Goal: Task Accomplishment & Management: Complete application form

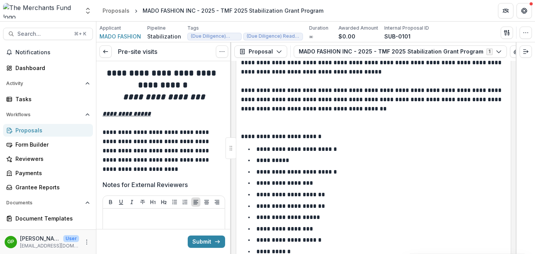
scroll to position [110, 0]
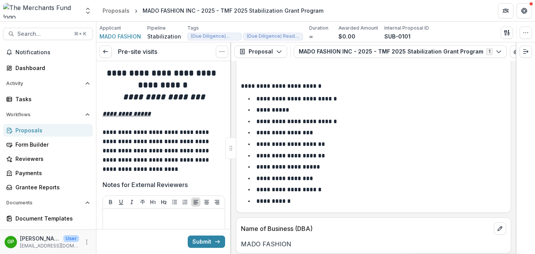
click at [208, 18] on header "Proposals MADO FASHION INC - 2025 - TMF 2025 Stabilization Grant Program" at bounding box center [315, 10] width 438 height 21
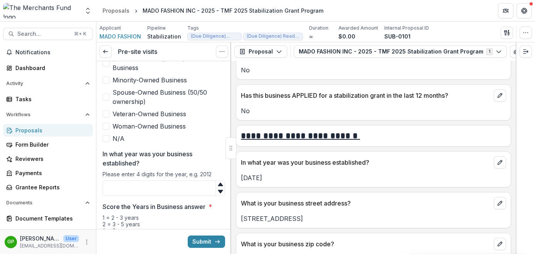
scroll to position [326, 0]
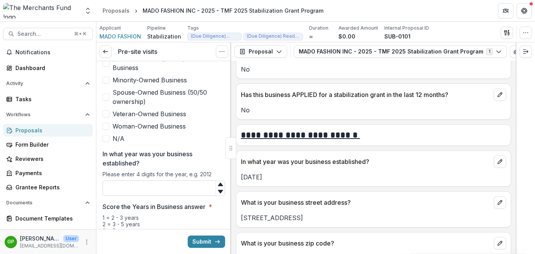
click at [170, 181] on input "In what year was your business established?" at bounding box center [163, 188] width 122 height 15
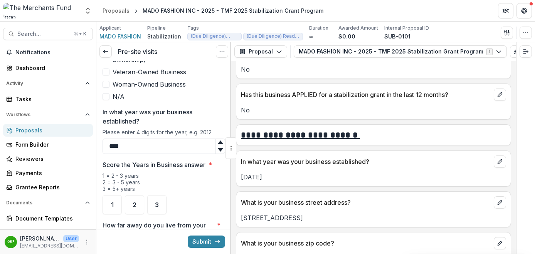
scroll to position [529, 0]
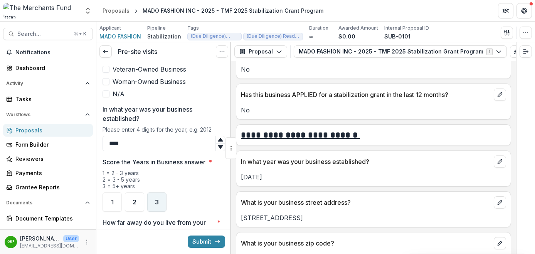
type input "****"
click at [159, 194] on div "3" at bounding box center [156, 202] width 19 height 19
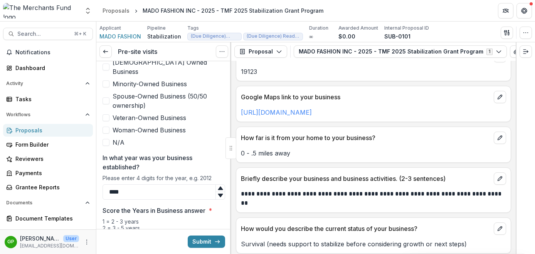
scroll to position [513, 0]
click at [303, 115] on link "[URL][DOMAIN_NAME]" at bounding box center [276, 112] width 71 height 8
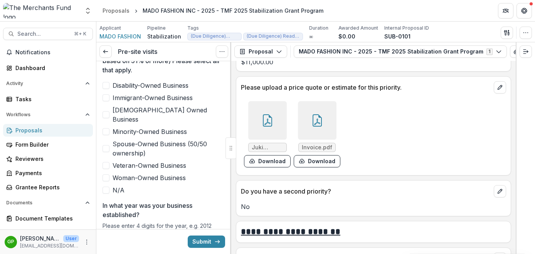
scroll to position [1814, 0]
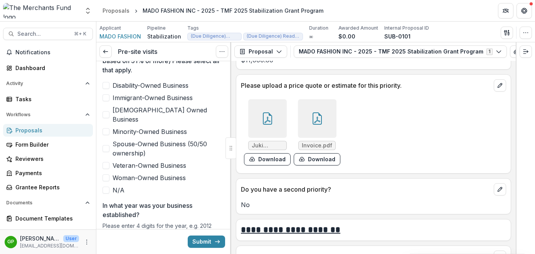
click at [267, 120] on icon at bounding box center [267, 120] width 6 height 7
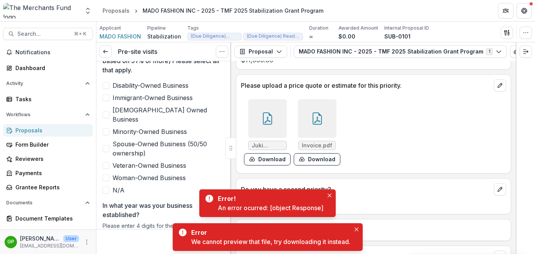
click at [270, 124] on icon at bounding box center [267, 118] width 12 height 12
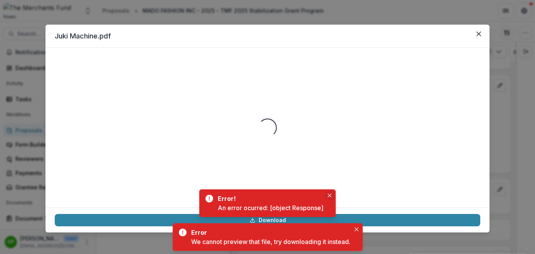
click at [328, 197] on icon "Close" at bounding box center [329, 196] width 4 height 4
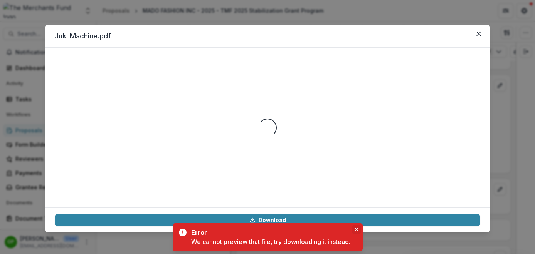
click at [359, 231] on button "Close" at bounding box center [356, 229] width 9 height 9
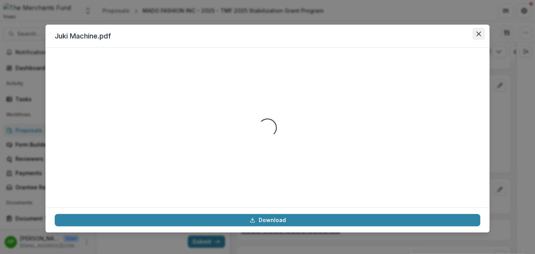
click at [477, 34] on icon "Close" at bounding box center [478, 34] width 5 height 5
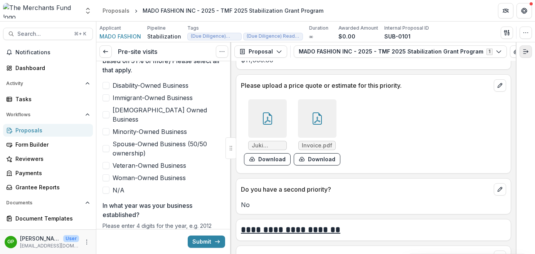
click at [521, 52] on button "Expand right" at bounding box center [525, 51] width 12 height 12
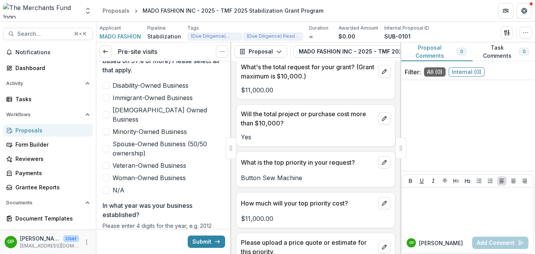
scroll to position [2222, 0]
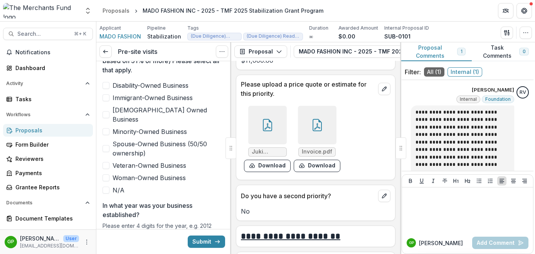
click at [436, 54] on button "Proposal Comments 1" at bounding box center [436, 51] width 72 height 19
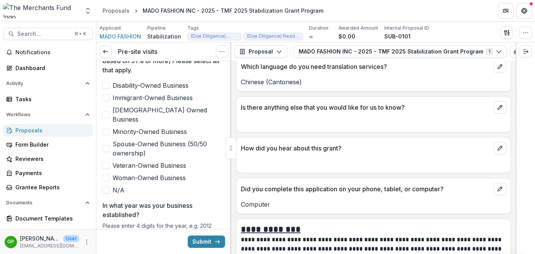
scroll to position [4350, 0]
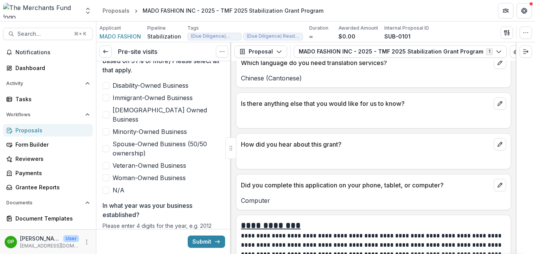
click at [108, 97] on span at bounding box center [105, 97] width 7 height 7
click at [107, 128] on span at bounding box center [105, 131] width 7 height 7
click at [106, 53] on icon at bounding box center [105, 52] width 6 height 6
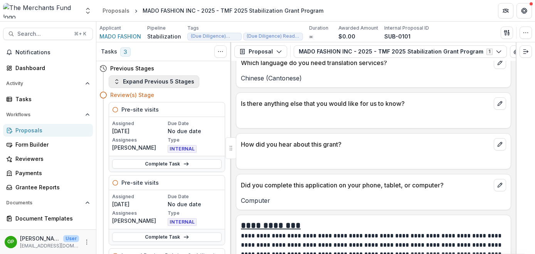
click at [150, 80] on button "Expand Previous 5 Stages" at bounding box center [154, 81] width 91 height 12
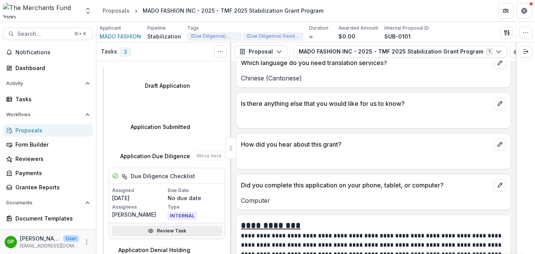
click at [165, 226] on link "Review Task" at bounding box center [166, 230] width 109 height 9
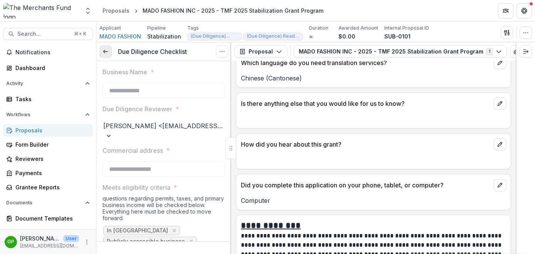
click at [106, 51] on icon at bounding box center [105, 52] width 6 height 6
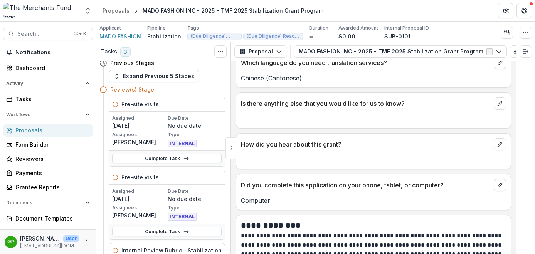
scroll to position [18, 0]
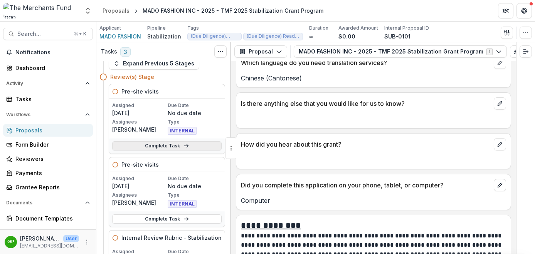
click at [169, 146] on link "Complete Task" at bounding box center [166, 145] width 109 height 9
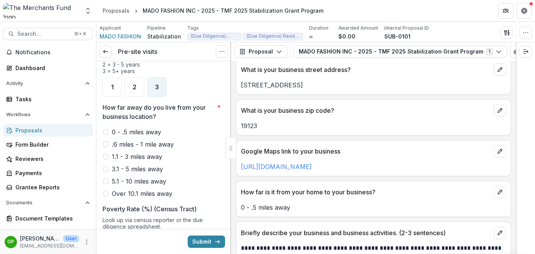
scroll to position [463, 0]
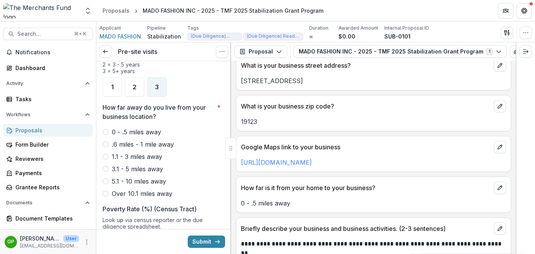
click at [107, 129] on span at bounding box center [105, 132] width 6 height 6
drag, startPoint x: 307, startPoint y: 84, endPoint x: 239, endPoint y: 83, distance: 67.4
click at [239, 83] on div "[STREET_ADDRESS]" at bounding box center [373, 80] width 274 height 9
copy p "[STREET_ADDRESS]"
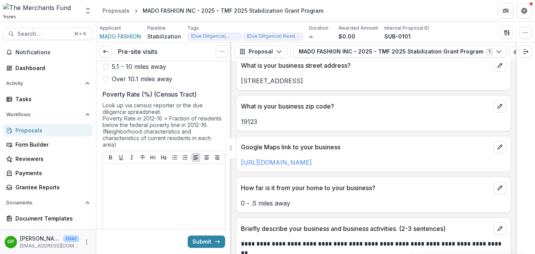
scroll to position [762, 0]
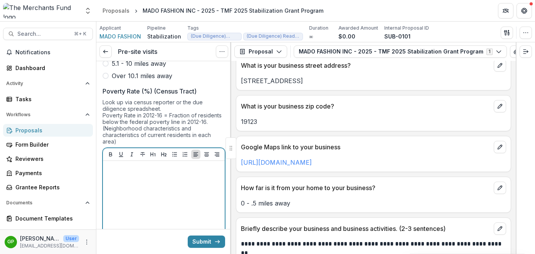
click at [127, 191] on div at bounding box center [164, 222] width 116 height 116
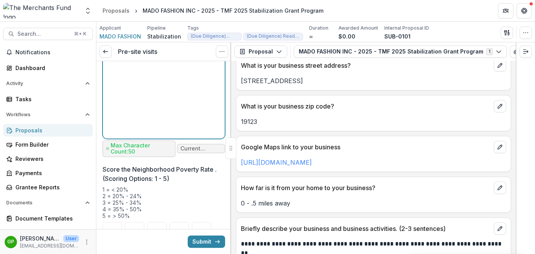
scroll to position [936, 0]
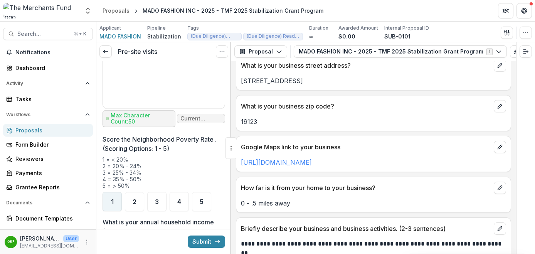
click at [113, 192] on div "1" at bounding box center [111, 201] width 19 height 19
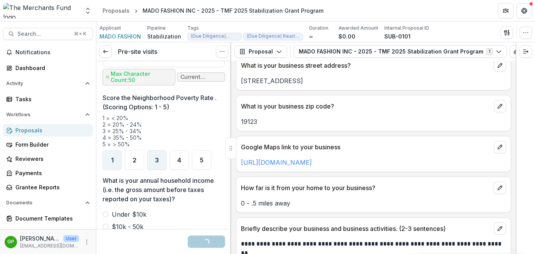
scroll to position [1036, 0]
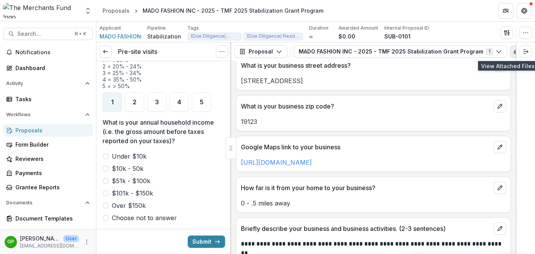
click at [513, 52] on icon "View Attached Files" at bounding box center [515, 51] width 4 height 5
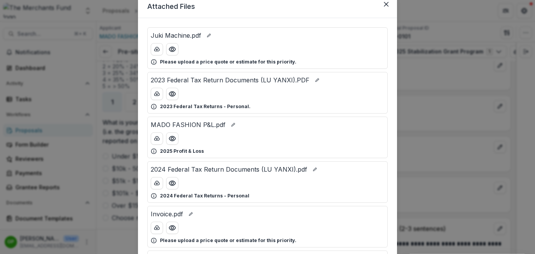
scroll to position [35, 0]
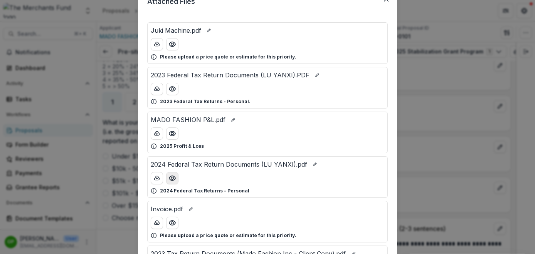
click at [173, 179] on icon "Preview 2024 Federal Tax Return Documents (LU YANXI).pdf" at bounding box center [172, 178] width 8 height 8
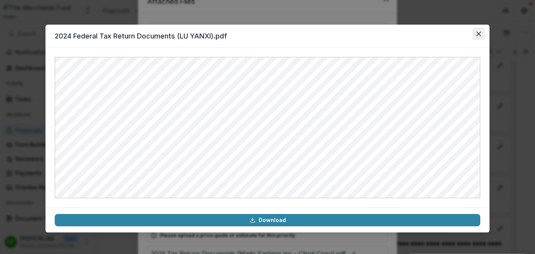
click at [479, 35] on icon "Close" at bounding box center [478, 34] width 5 height 5
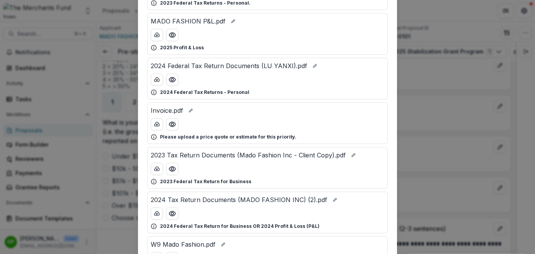
scroll to position [135, 0]
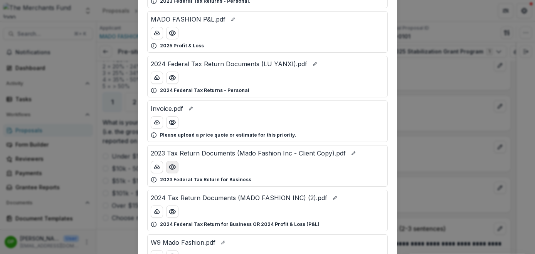
click at [173, 169] on icon "Preview 2023 Tax Return Documents (Mado Fashion Inc - Client Copy).pdf" at bounding box center [172, 167] width 8 height 8
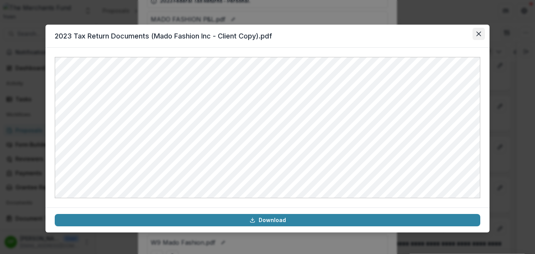
click at [478, 30] on button "Close" at bounding box center [478, 34] width 12 height 12
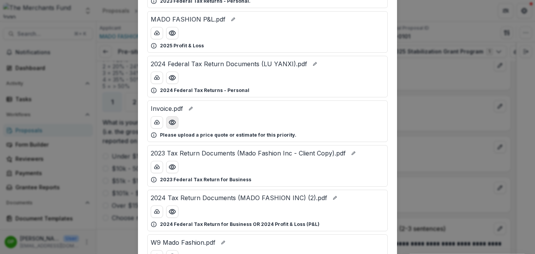
click at [172, 122] on circle "Preview Invoice.pdf" at bounding box center [172, 122] width 2 height 2
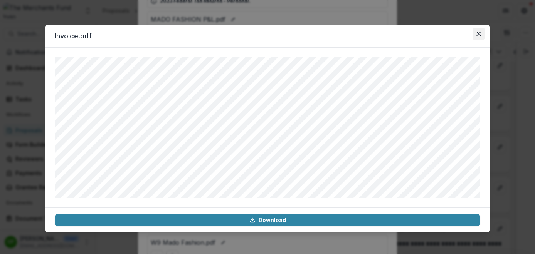
click at [482, 35] on button "Close" at bounding box center [478, 34] width 12 height 12
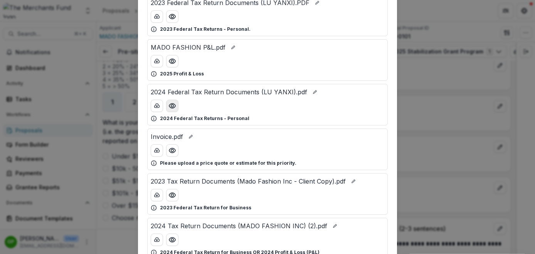
scroll to position [82, 0]
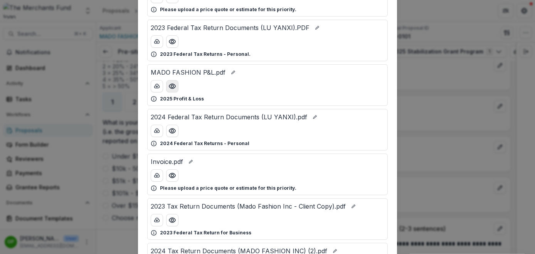
click at [171, 86] on circle "Preview MADO FASHION P&L.pdf" at bounding box center [172, 86] width 2 height 2
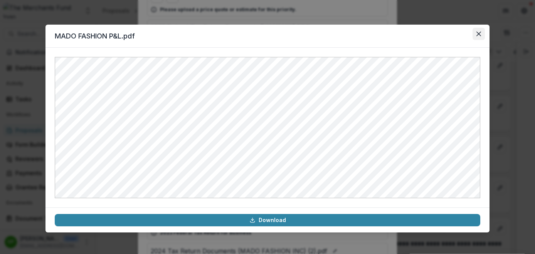
click at [477, 33] on icon "Close" at bounding box center [478, 34] width 5 height 5
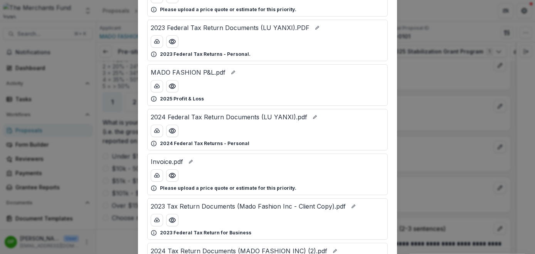
scroll to position [0, 0]
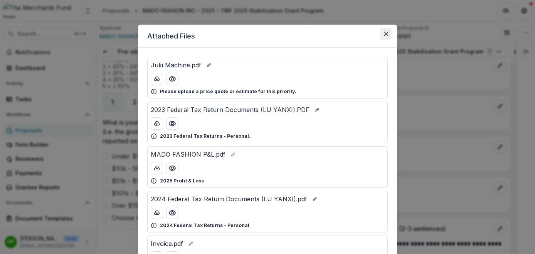
click at [384, 33] on icon "Close" at bounding box center [386, 34] width 5 height 5
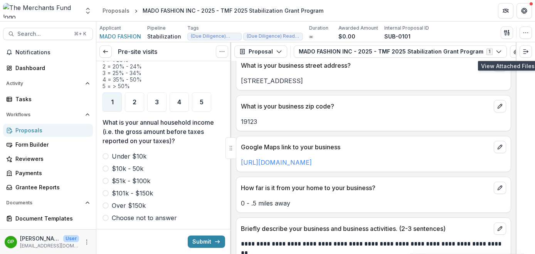
click at [106, 166] on span at bounding box center [105, 169] width 6 height 6
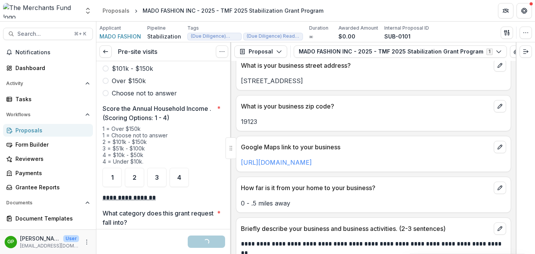
scroll to position [1162, 0]
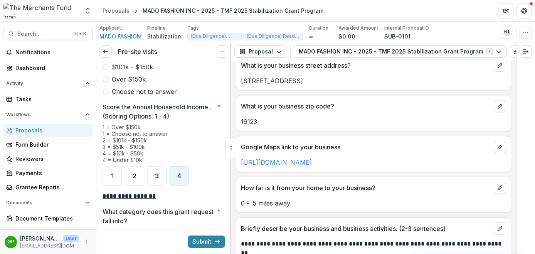
click at [178, 173] on span "4" at bounding box center [179, 176] width 4 height 6
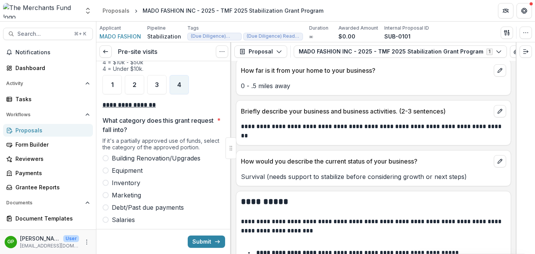
scroll to position [584, 0]
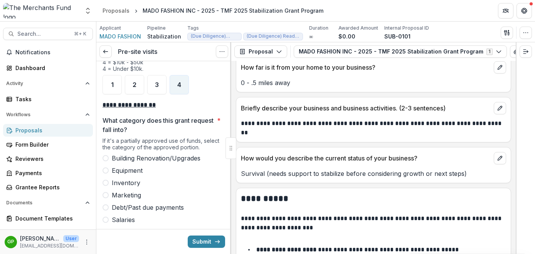
click at [107, 166] on label "Equipment" at bounding box center [163, 170] width 122 height 9
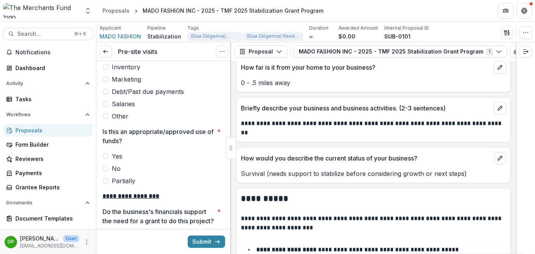
scroll to position [1372, 0]
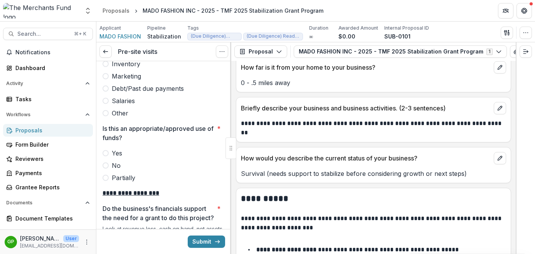
click at [106, 150] on span at bounding box center [105, 153] width 6 height 6
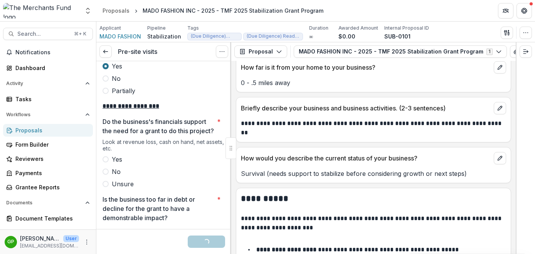
scroll to position [1461, 0]
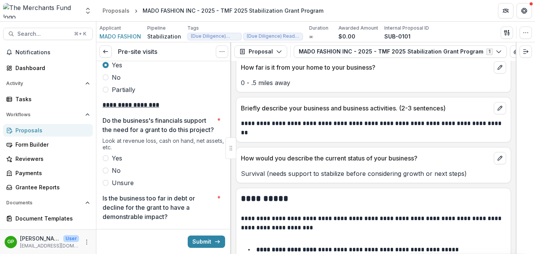
click at [103, 160] on span at bounding box center [105, 158] width 6 height 6
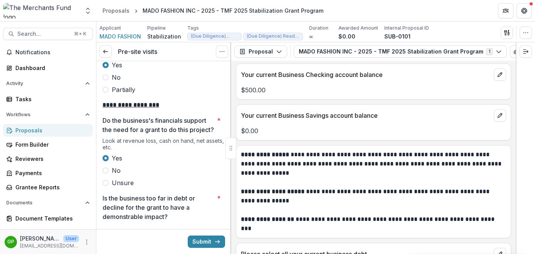
scroll to position [2585, 0]
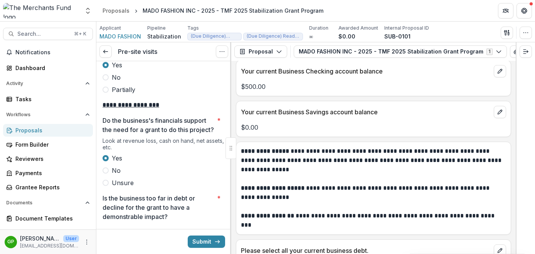
click at [106, 183] on span at bounding box center [105, 183] width 6 height 6
click at [106, 159] on span at bounding box center [105, 158] width 6 height 6
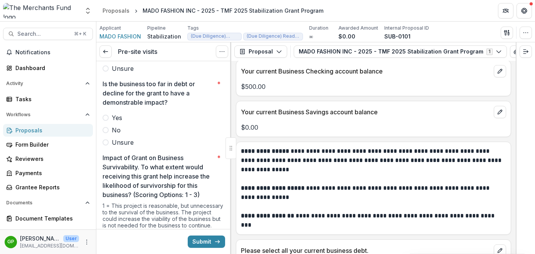
click at [105, 143] on span at bounding box center [105, 142] width 6 height 6
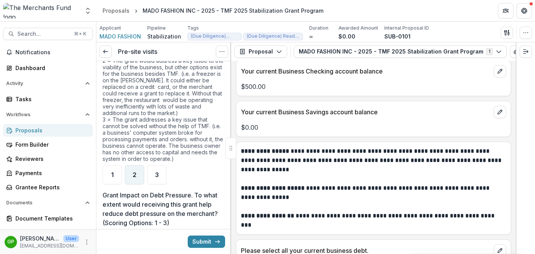
scroll to position [1736, 0]
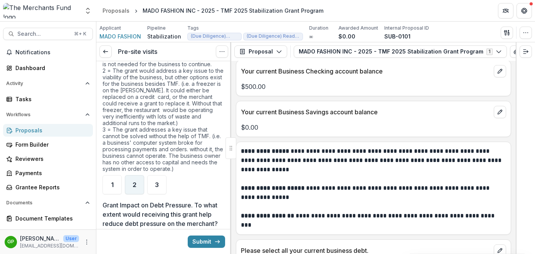
click at [129, 184] on div "2" at bounding box center [134, 184] width 19 height 19
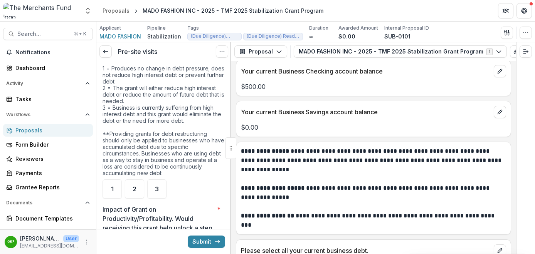
scroll to position [1922, 0]
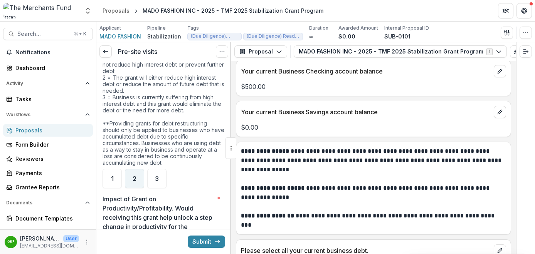
click at [131, 179] on div "2" at bounding box center [134, 178] width 19 height 19
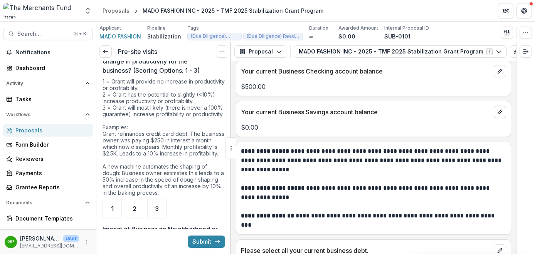
scroll to position [2101, 0]
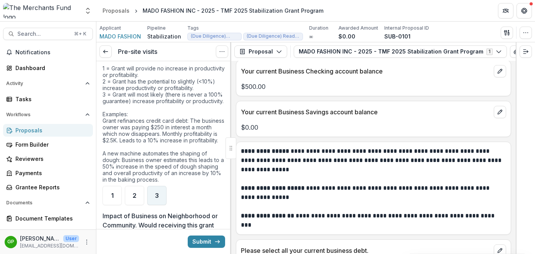
click at [155, 199] on span "3" at bounding box center [157, 196] width 4 height 6
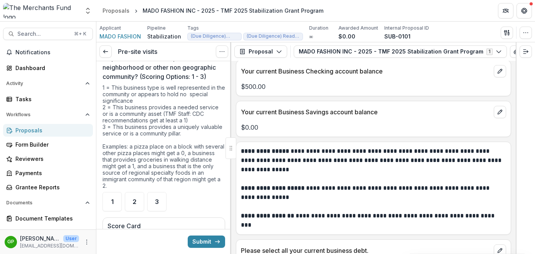
scroll to position [2289, 0]
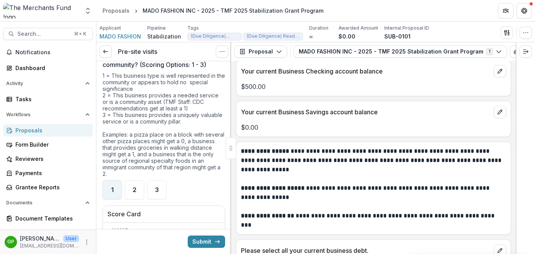
click at [112, 193] on span "1" at bounding box center [112, 190] width 3 height 6
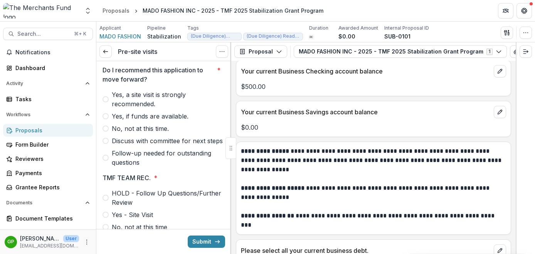
scroll to position [2660, 0]
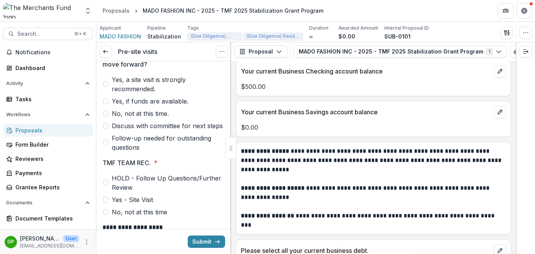
click at [107, 129] on span at bounding box center [105, 126] width 6 height 6
click at [107, 146] on span at bounding box center [105, 143] width 6 height 6
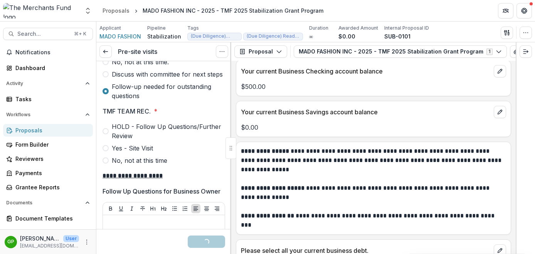
scroll to position [2782, 0]
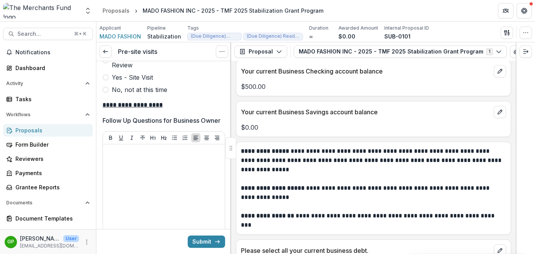
click at [107, 64] on span at bounding box center [105, 60] width 6 height 6
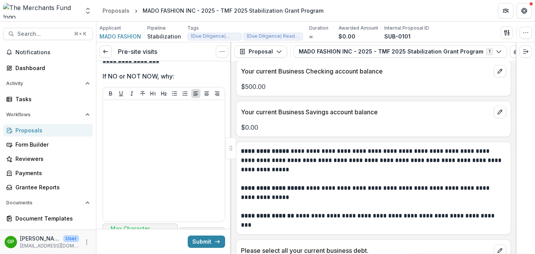
scroll to position [3056, 0]
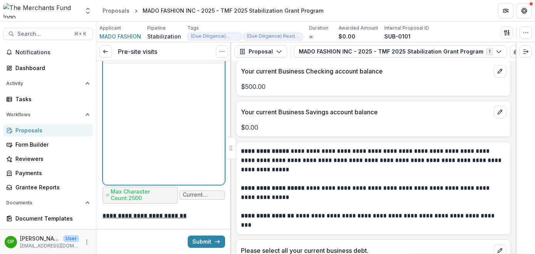
click at [181, 152] on div at bounding box center [164, 124] width 116 height 116
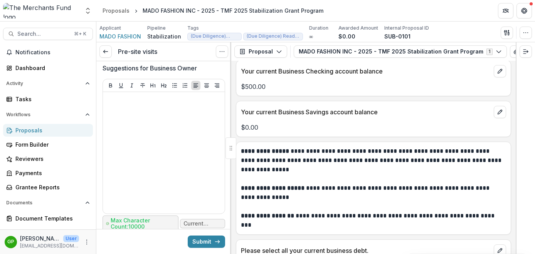
scroll to position [3219, 0]
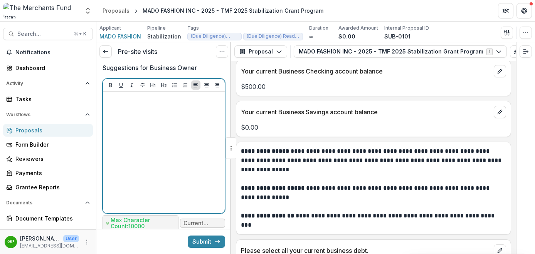
click at [169, 166] on div at bounding box center [164, 153] width 116 height 116
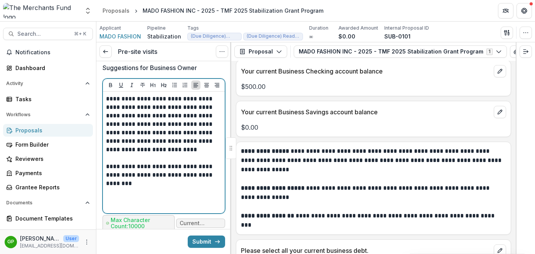
scroll to position [3237, 0]
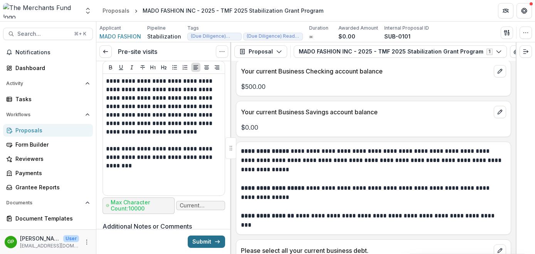
click at [211, 240] on button "Submit" at bounding box center [206, 242] width 37 height 12
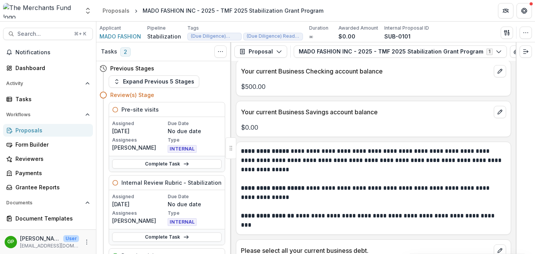
click at [31, 129] on div "Proposals" at bounding box center [50, 130] width 71 height 8
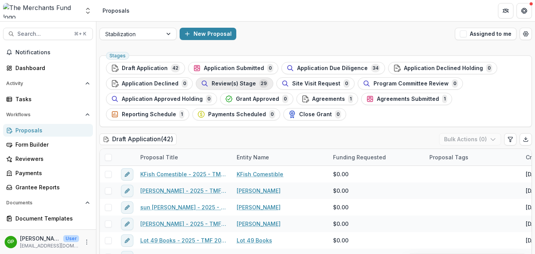
click at [238, 87] on div "Review(s) Stage 29" at bounding box center [234, 83] width 67 height 8
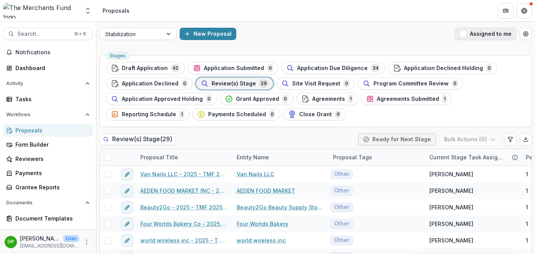
click at [468, 32] on button "Assigned to me" at bounding box center [486, 34] width 62 height 12
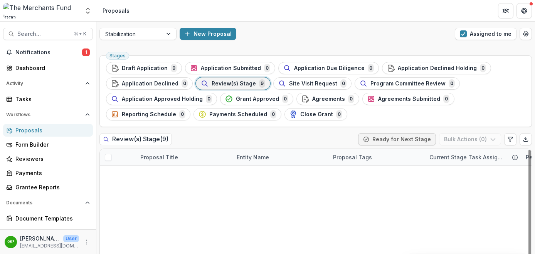
click at [256, 176] on link "Impresso Express" at bounding box center [259, 174] width 47 height 8
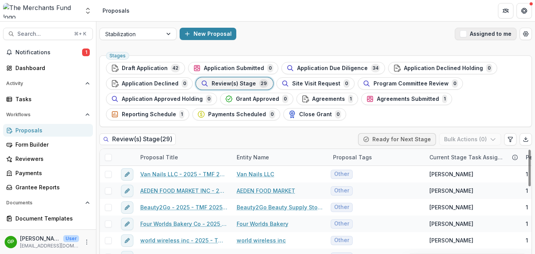
click at [463, 32] on span "button" at bounding box center [463, 33] width 7 height 7
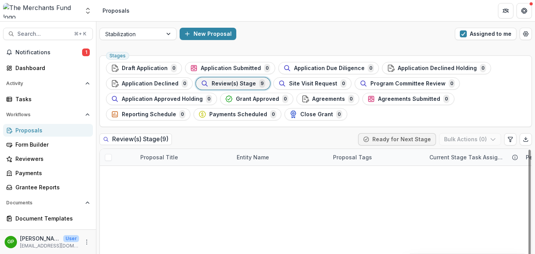
scroll to position [8, 0]
click at [168, 170] on link "Impresso Coffee - 2025 - TMF 2025 Stabilization Grant Program" at bounding box center [183, 174] width 87 height 8
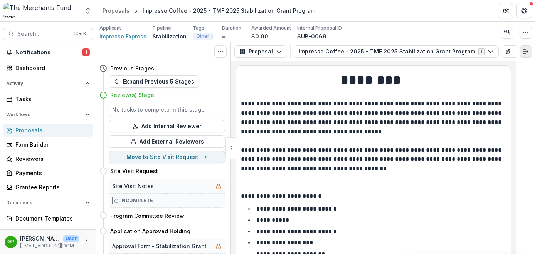
click at [524, 55] on button "Expand right" at bounding box center [525, 51] width 12 height 12
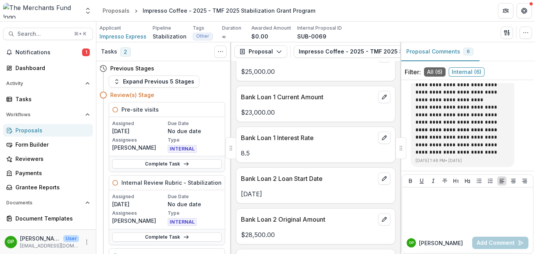
scroll to position [17, 0]
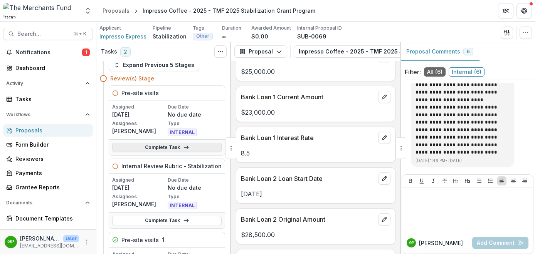
click at [183, 146] on icon at bounding box center [186, 147] width 6 height 6
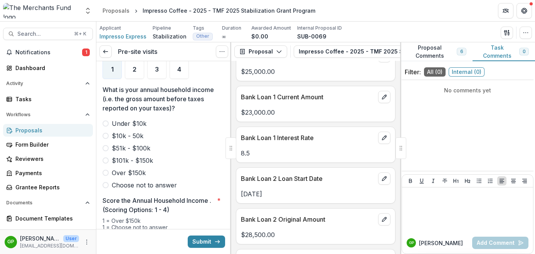
scroll to position [852, 0]
click at [442, 55] on button "Proposal Comments 6" at bounding box center [436, 51] width 72 height 19
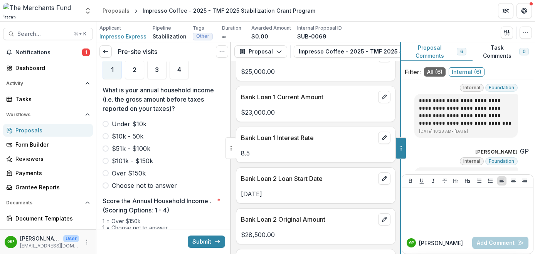
scroll to position [3928, 0]
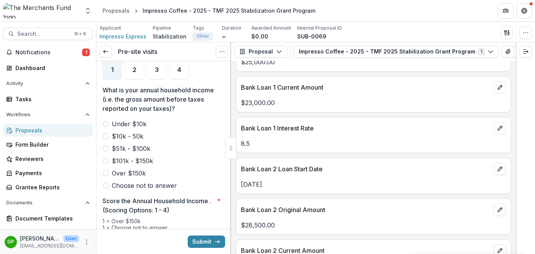
drag, startPoint x: 399, startPoint y: 144, endPoint x: 75, endPoint y: 3, distance: 353.3
click at [41, 132] on div "Proposals" at bounding box center [50, 130] width 71 height 8
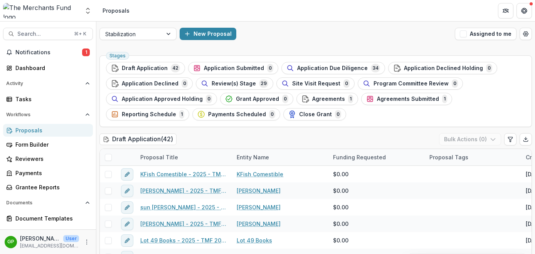
click at [231, 75] on ul "Stages Draft Application 42 Application Submitted 0 Application Due Diligence 3…" at bounding box center [315, 91] width 419 height 59
click at [231, 86] on span "Review(s) Stage" at bounding box center [233, 84] width 44 height 7
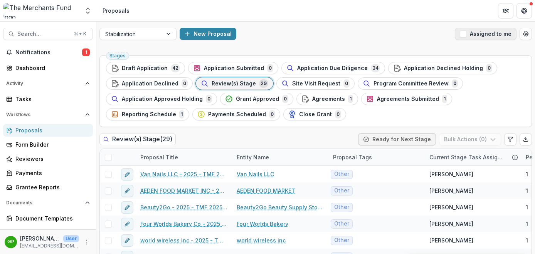
click at [464, 36] on span "button" at bounding box center [463, 33] width 7 height 7
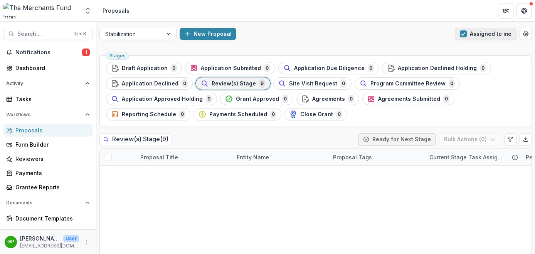
click at [461, 35] on span "button" at bounding box center [463, 33] width 7 height 7
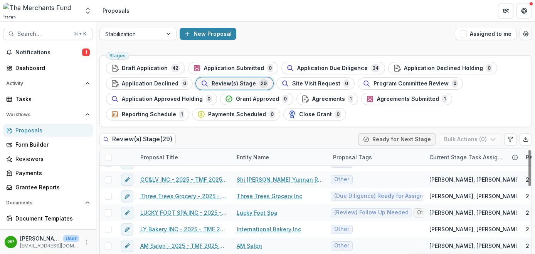
scroll to position [278, 0]
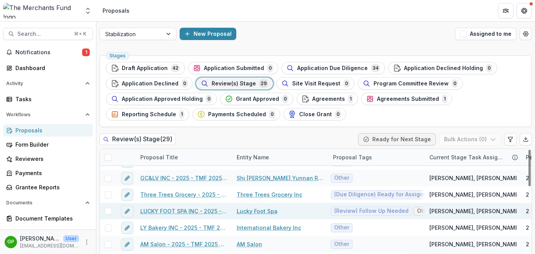
click at [205, 211] on link "LUCKY FOOT SPA INC - 2025 - TMF 2025 Stabilization Grant Program" at bounding box center [183, 211] width 87 height 8
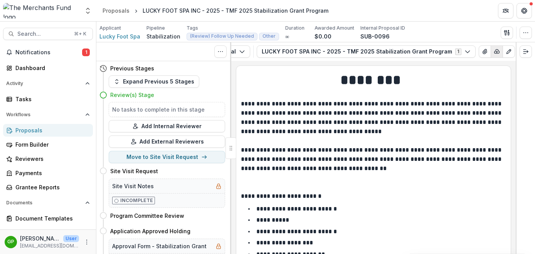
scroll to position [0, 44]
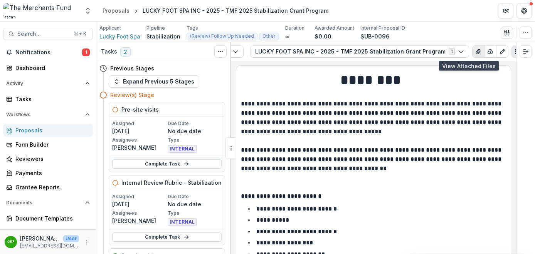
click at [472, 51] on button "View Attached Files" at bounding box center [478, 51] width 12 height 12
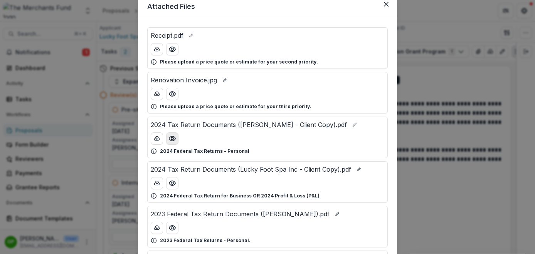
scroll to position [35, 0]
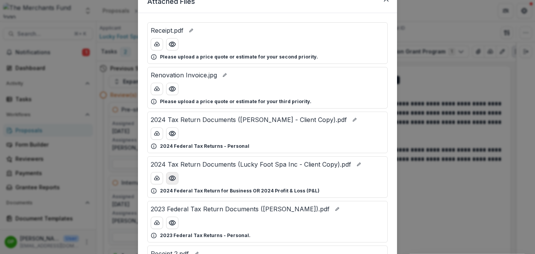
click at [174, 175] on icon "Preview 2024 Tax Return Documents (Lucky Foot Spa Inc - Client Copy).pdf" at bounding box center [172, 178] width 8 height 8
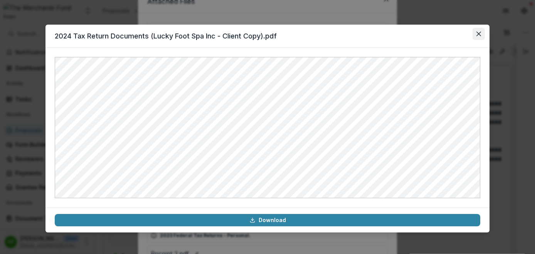
click at [478, 35] on icon "Close" at bounding box center [478, 34] width 5 height 5
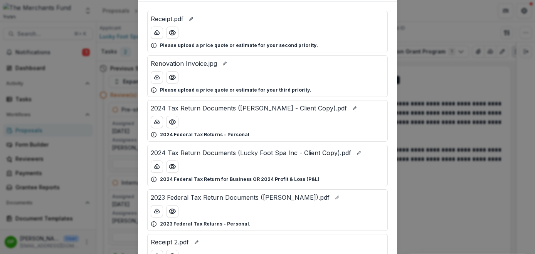
scroll to position [49, 0]
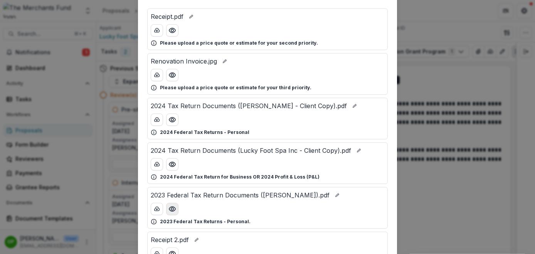
click at [169, 209] on icon "Preview 2023 Federal Tax Return Documents (Wang Zhaohua).pdf" at bounding box center [172, 209] width 8 height 8
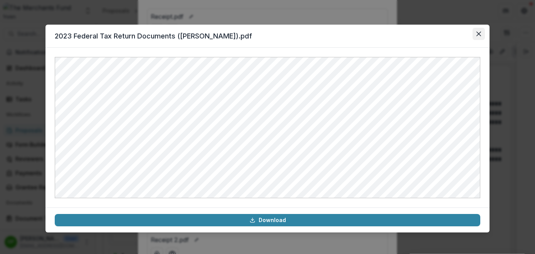
click at [481, 29] on button "Close" at bounding box center [478, 34] width 12 height 12
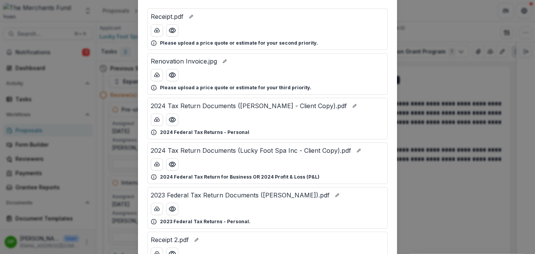
click at [413, 92] on div "Attached Files Receipt.pdf Please upload a price quote or estimate for your sec…" at bounding box center [267, 127] width 535 height 254
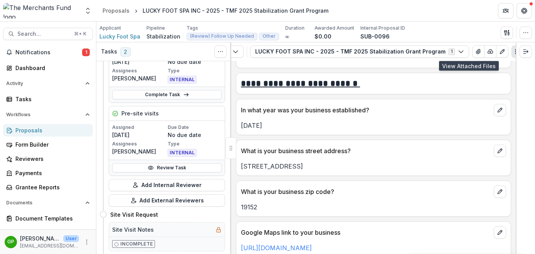
scroll to position [144, 0]
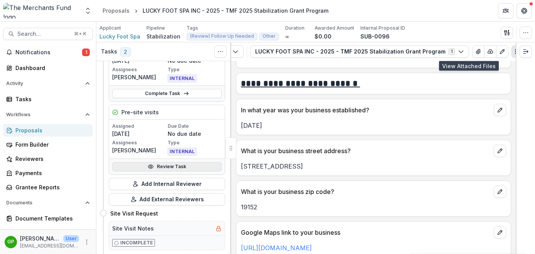
click at [161, 166] on link "Review Task" at bounding box center [166, 166] width 109 height 9
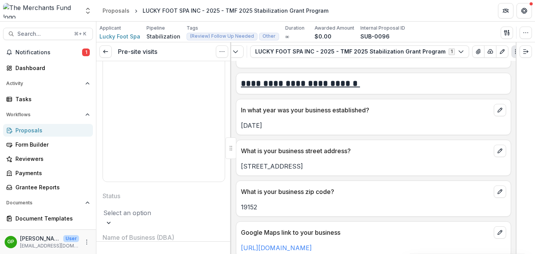
click at [166, 143] on div at bounding box center [164, 121] width 122 height 122
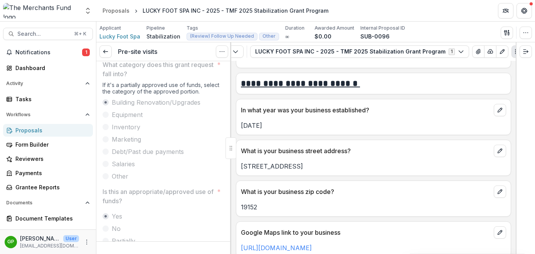
scroll to position [1270, 0]
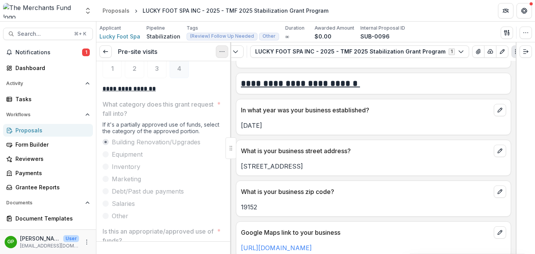
click at [220, 54] on icon "Options" at bounding box center [222, 52] width 6 height 6
click at [200, 87] on button "Reopen Task" at bounding box center [185, 85] width 82 height 13
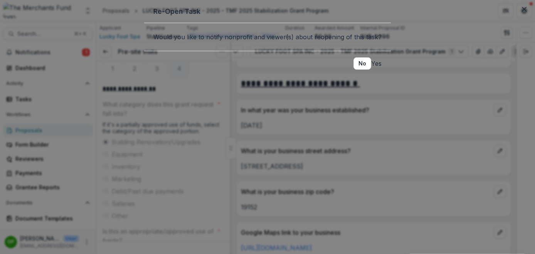
click at [371, 68] on button "Yes" at bounding box center [376, 63] width 10 height 9
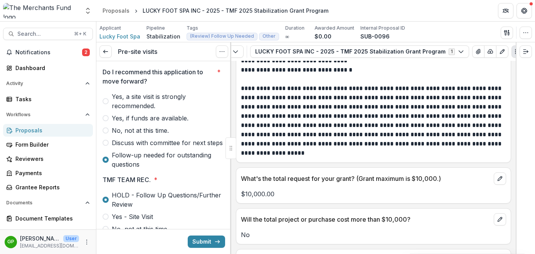
scroll to position [2634, 0]
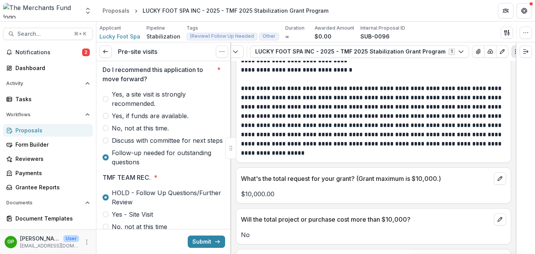
click at [106, 119] on span at bounding box center [105, 116] width 6 height 6
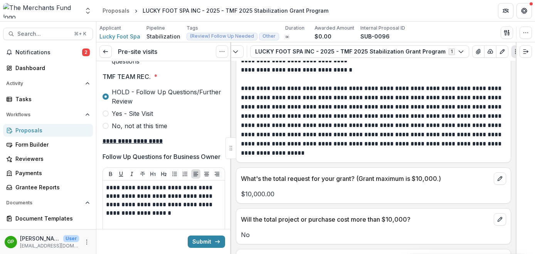
scroll to position [2736, 0]
click at [109, 117] on label "Yes - Site Visit" at bounding box center [163, 112] width 122 height 9
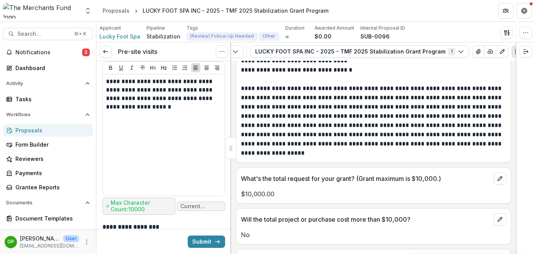
scroll to position [2844, 0]
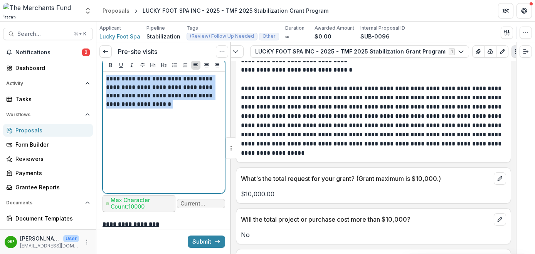
drag, startPoint x: 180, startPoint y: 151, endPoint x: 102, endPoint y: 123, distance: 83.0
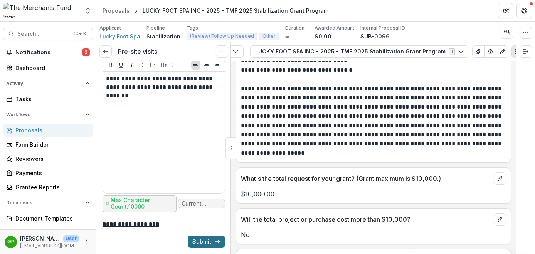
click at [200, 240] on button "Submit" at bounding box center [206, 242] width 37 height 12
